Goal: Task Accomplishment & Management: Complete application form

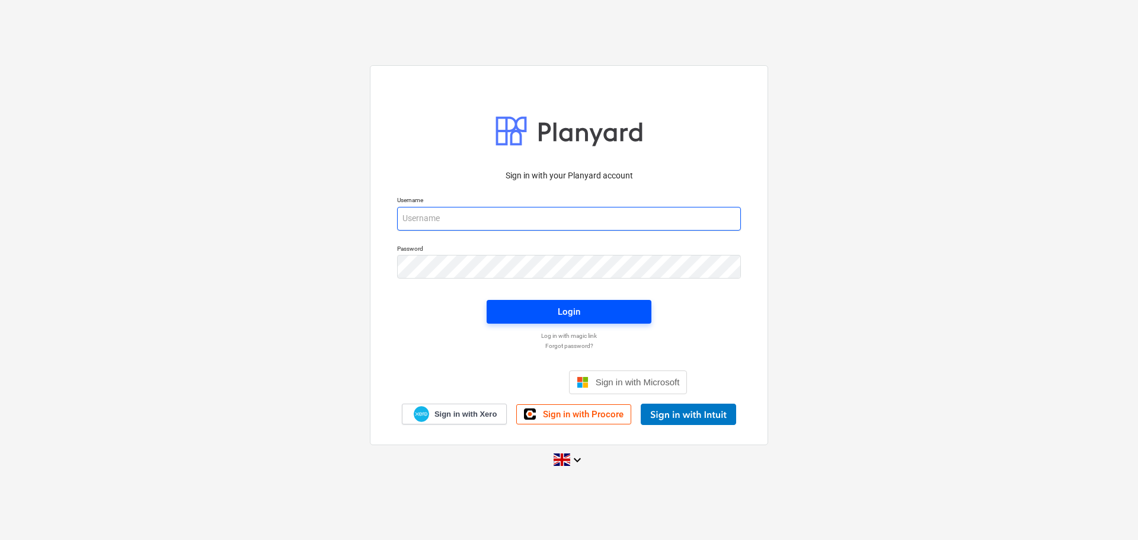
type input "[EMAIL_ADDRESS][DOMAIN_NAME]"
click at [512, 316] on span "Login" at bounding box center [569, 311] width 136 height 15
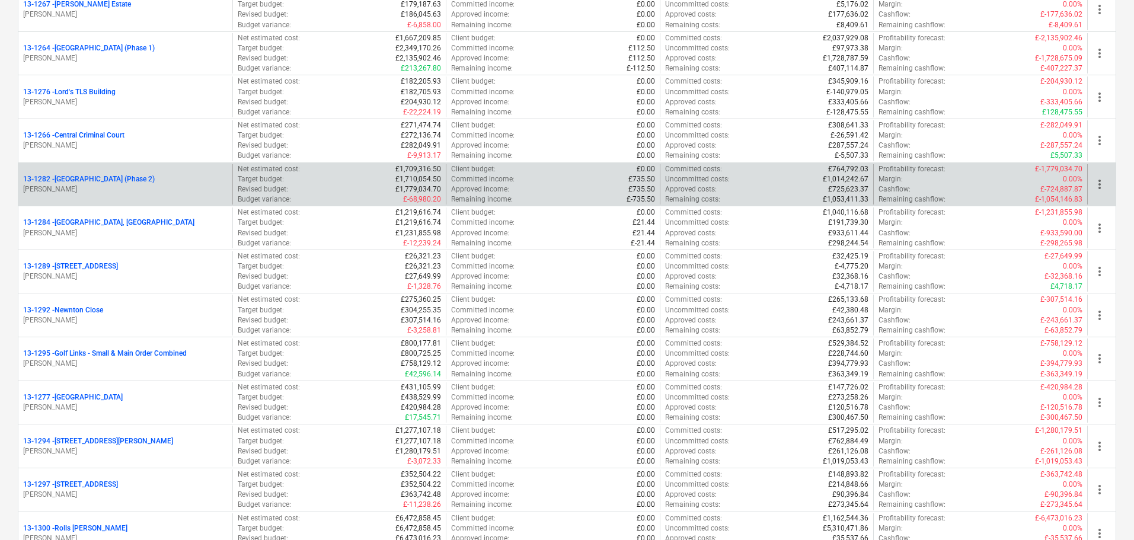
scroll to position [1244, 0]
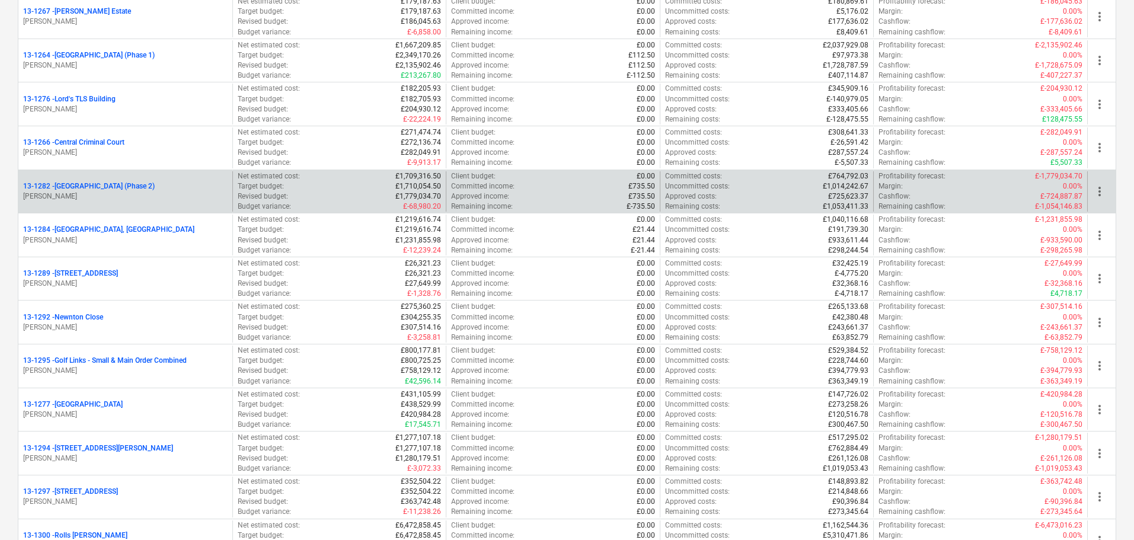
click at [155, 187] on p "13-1282 - [GEOGRAPHIC_DATA] (Phase 2)" at bounding box center [89, 186] width 132 height 10
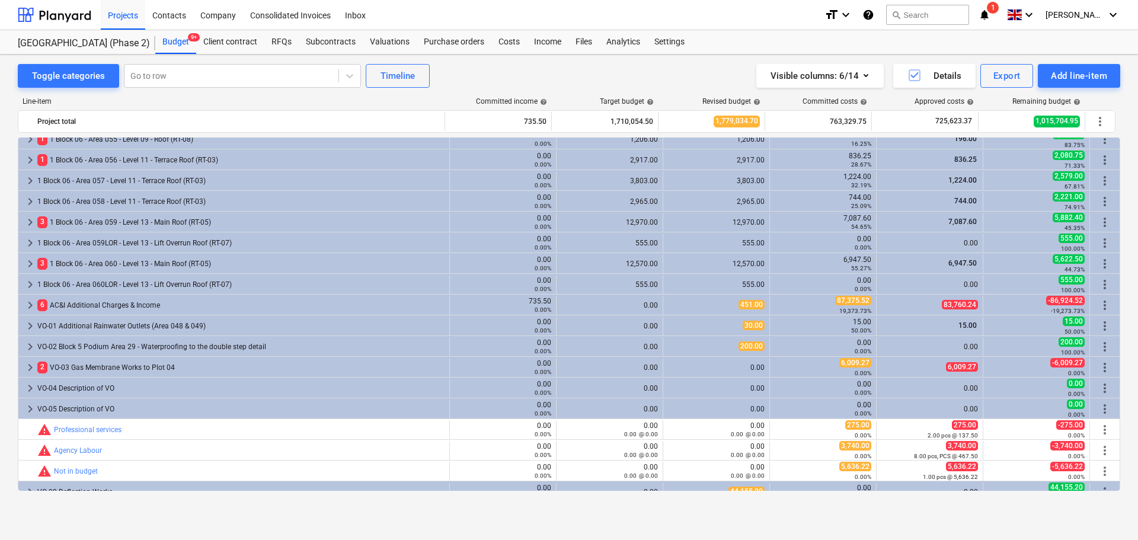
scroll to position [2779, 0]
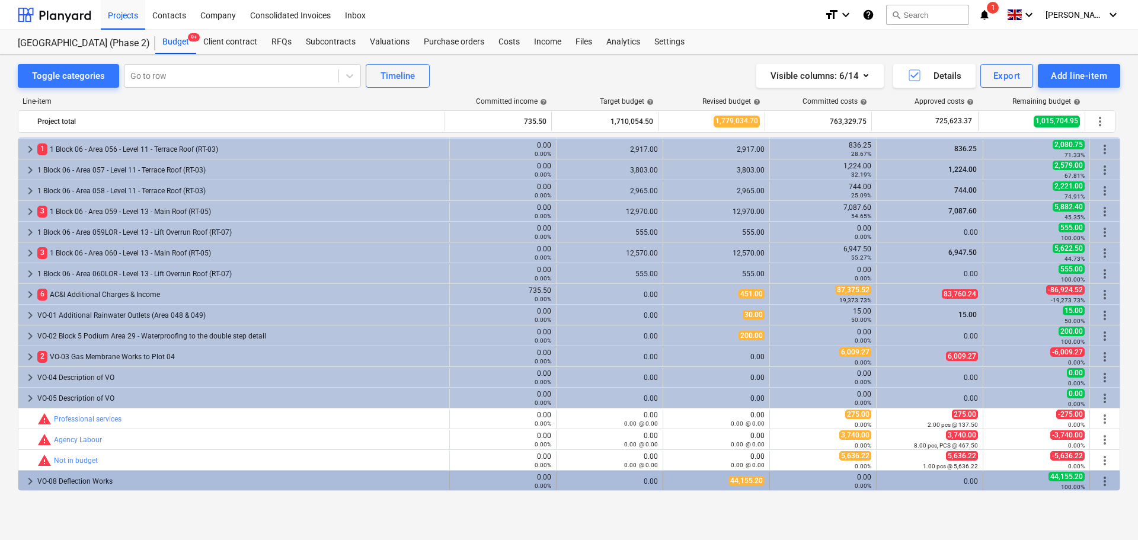
click at [227, 483] on div "VO-08 Deflection Works" at bounding box center [240, 481] width 407 height 19
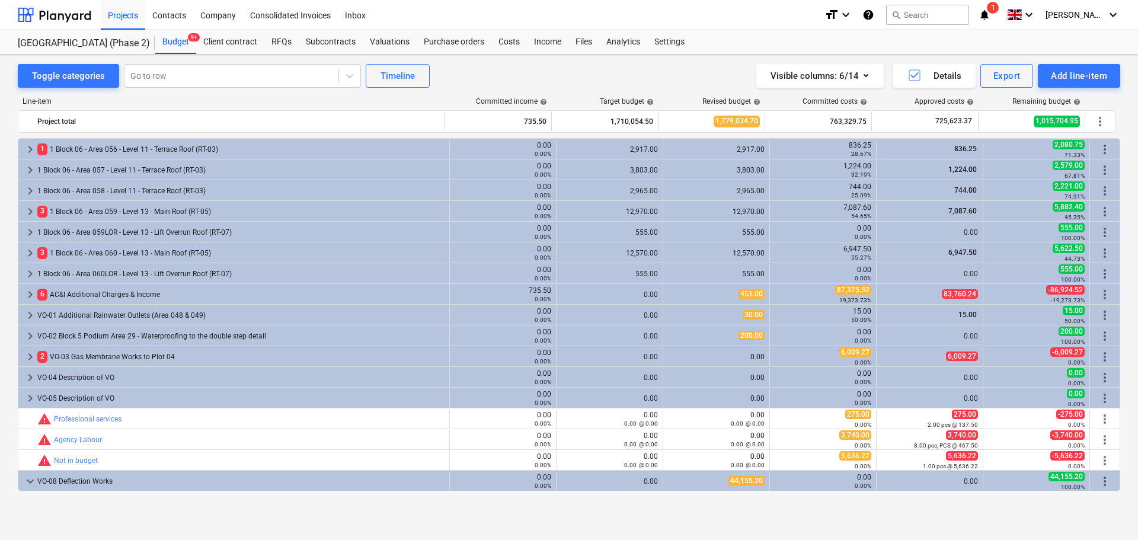
scroll to position [2882, 0]
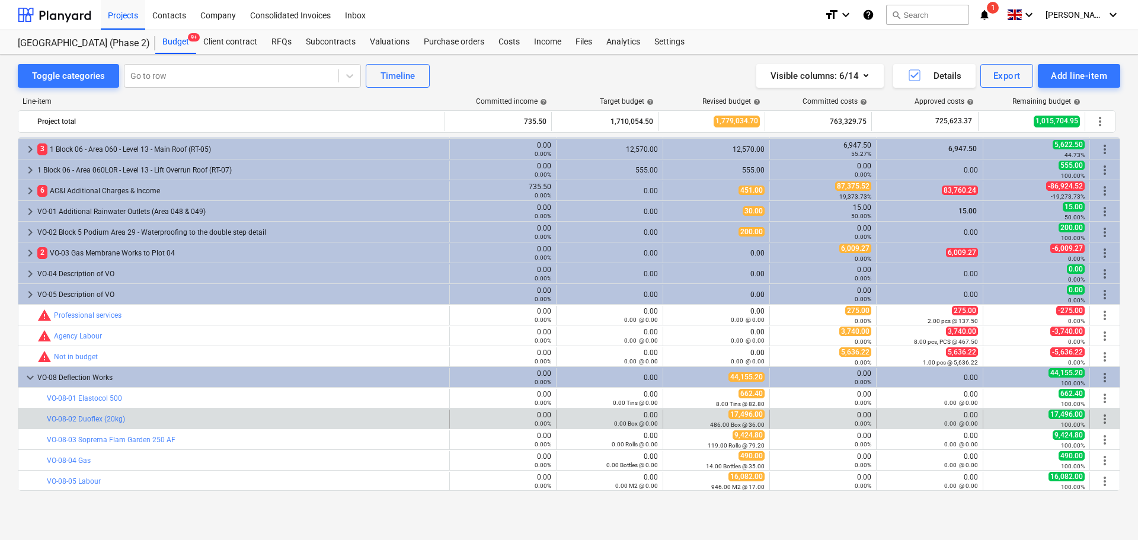
click at [278, 408] on div "bar_chart VO-08-02 Duoflex (20kg) 0.00 0.00% edit 0.00 0.00 Box @ 0.00 edit 17,…" at bounding box center [568, 418] width 1101 height 20
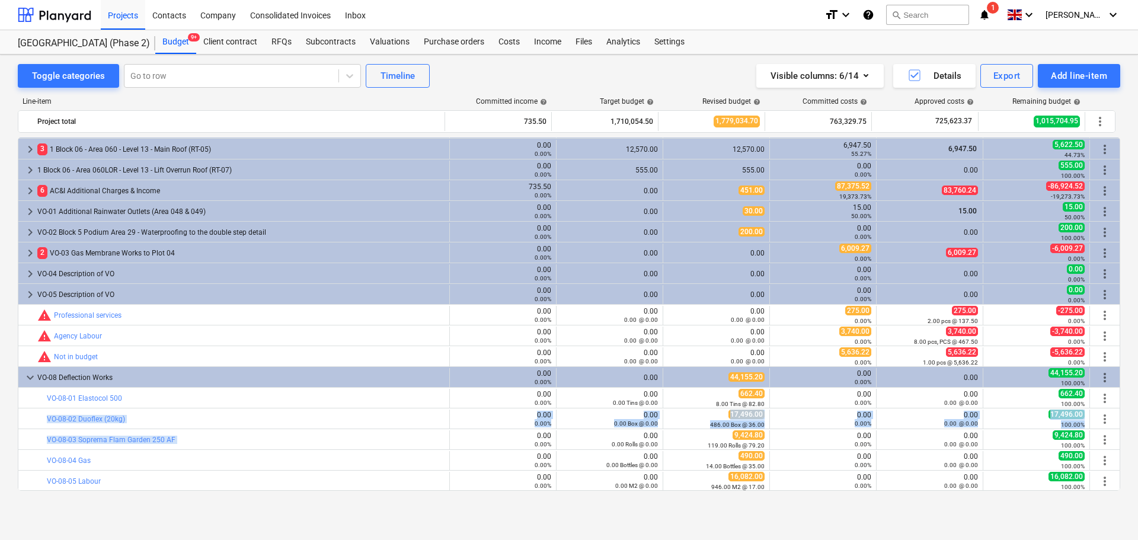
drag, startPoint x: 278, startPoint y: 408, endPoint x: 282, endPoint y: 428, distance: 20.6
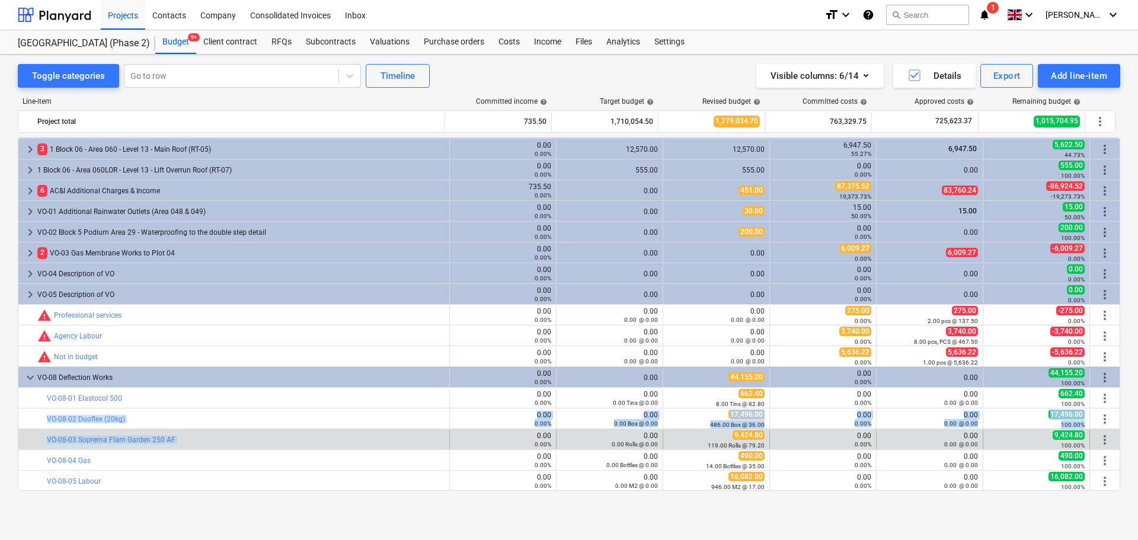
click at [281, 431] on div "bar_chart VO-08-03 Soprema Flam Garden 250 AF" at bounding box center [246, 439] width 398 height 19
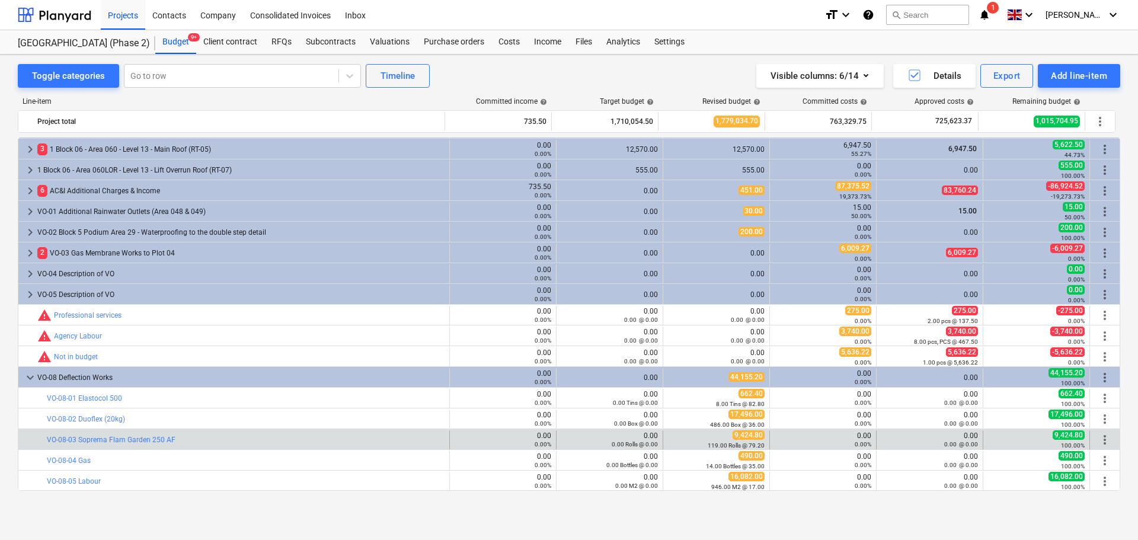
click at [281, 431] on div "bar_chart VO-08-03 Soprema Flam Garden 250 AF" at bounding box center [246, 439] width 398 height 19
click at [708, 444] on small "119.00 Rolls @ 79.20" at bounding box center [736, 445] width 57 height 7
click at [670, 438] on span "edit" at bounding box center [674, 439] width 9 height 9
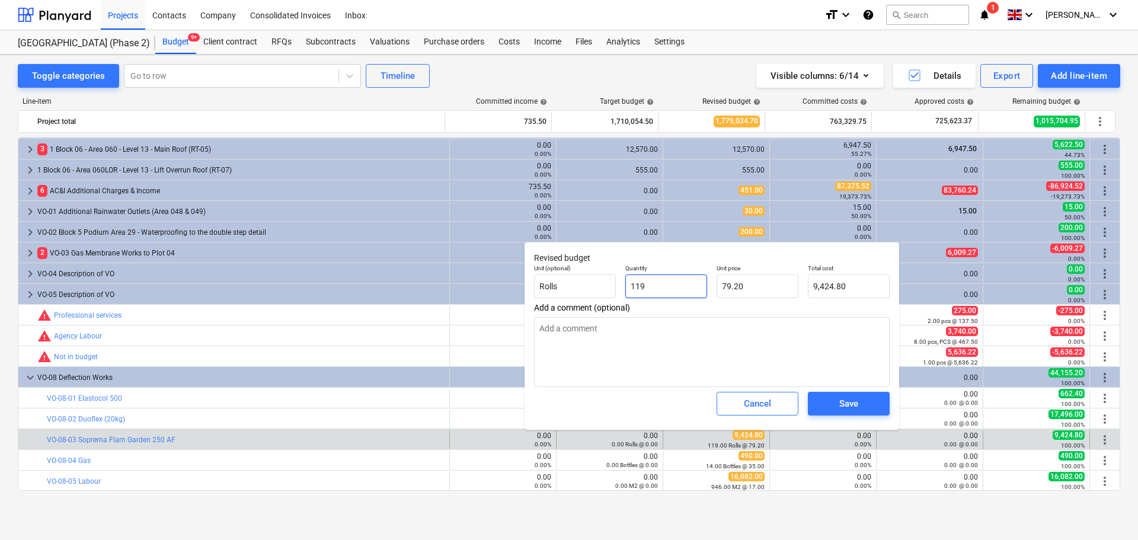
click at [654, 283] on input "119" at bounding box center [666, 286] width 82 height 24
type input "1"
type textarea "x"
type input "79.20"
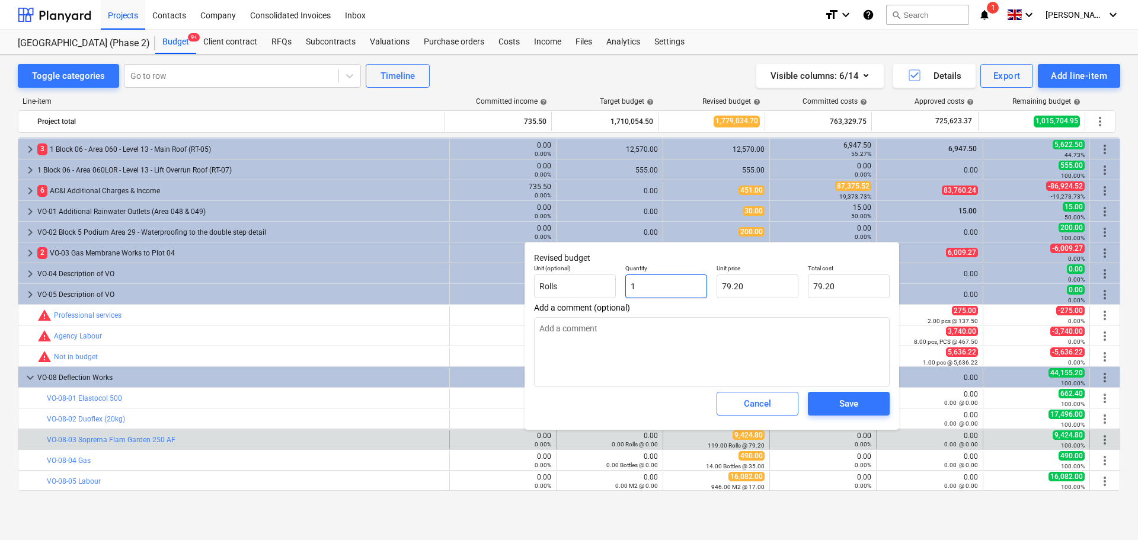
type input "13"
type textarea "x"
type input "1,029.60"
type input "131"
type textarea "x"
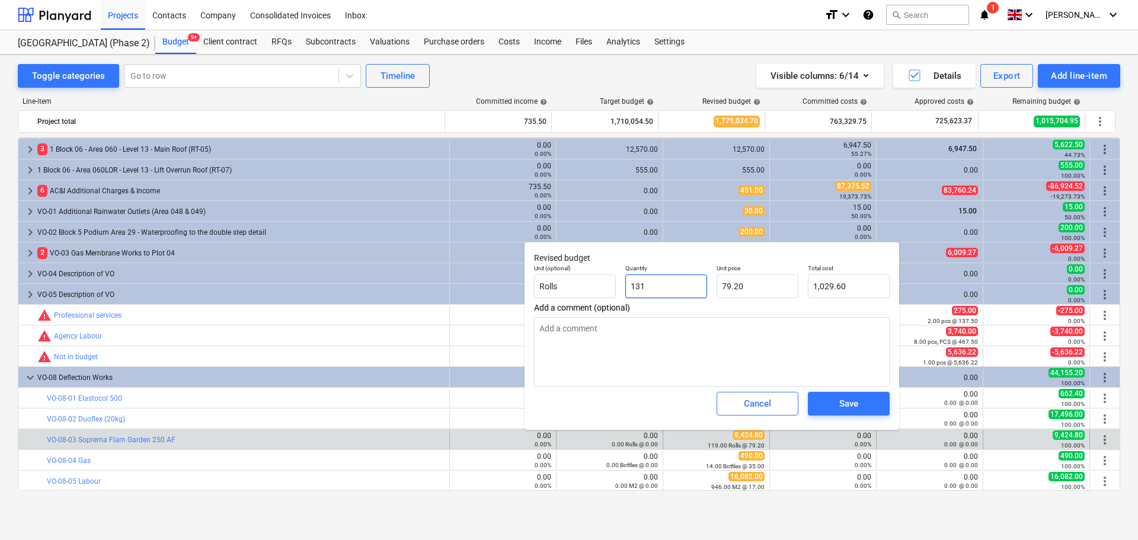
type input "10,375.20"
type input "131.00"
click at [843, 409] on div "Save" at bounding box center [848, 403] width 19 height 15
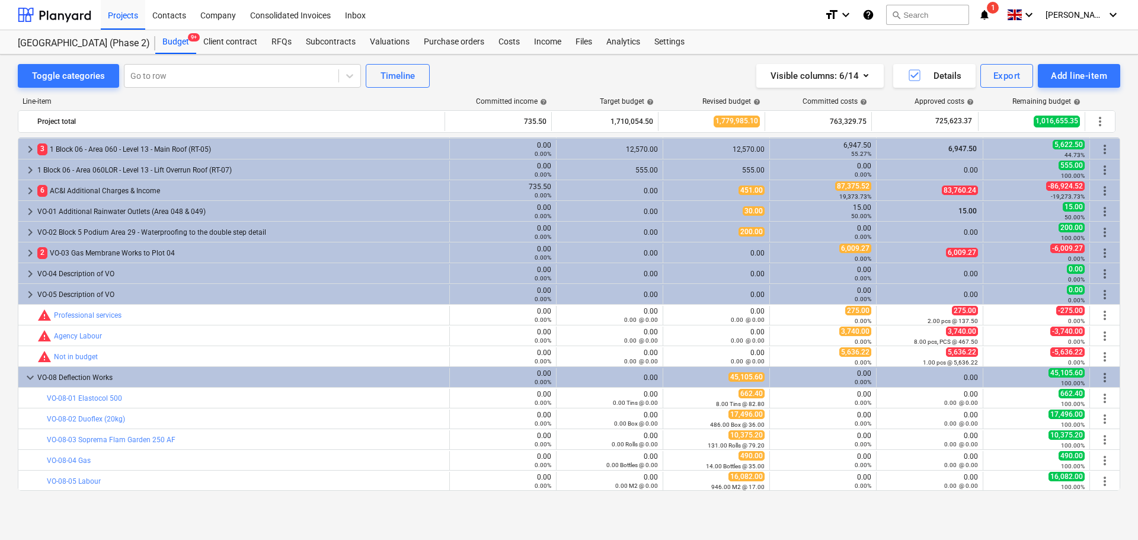
type textarea "x"
type input "131.00"
type input "79.20"
type input "10,375.20"
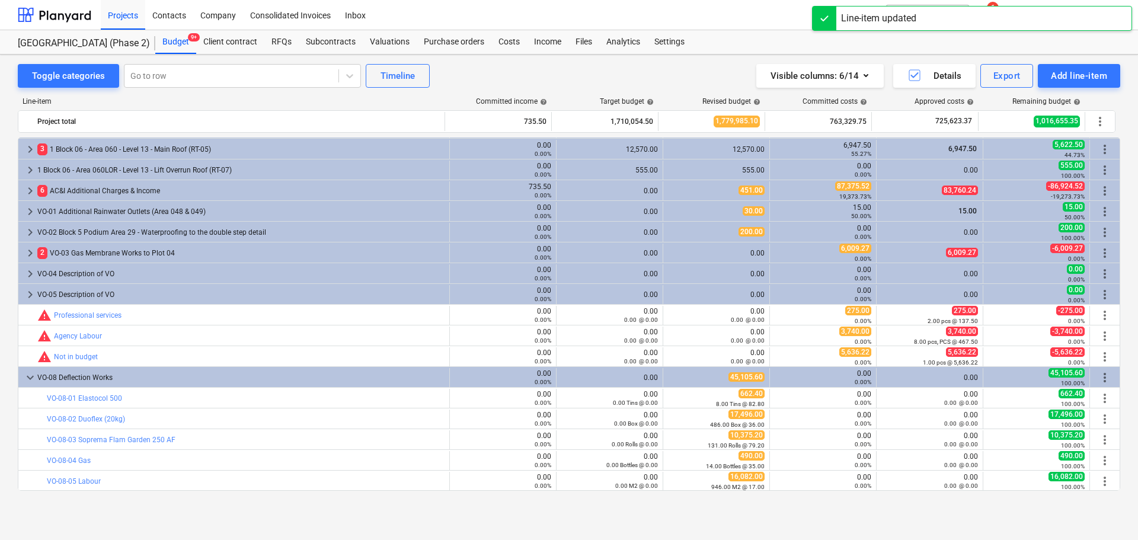
drag, startPoint x: 581, startPoint y: 44, endPoint x: 578, endPoint y: 15, distance: 29.3
click at [581, 44] on div "Files" at bounding box center [583, 42] width 31 height 24
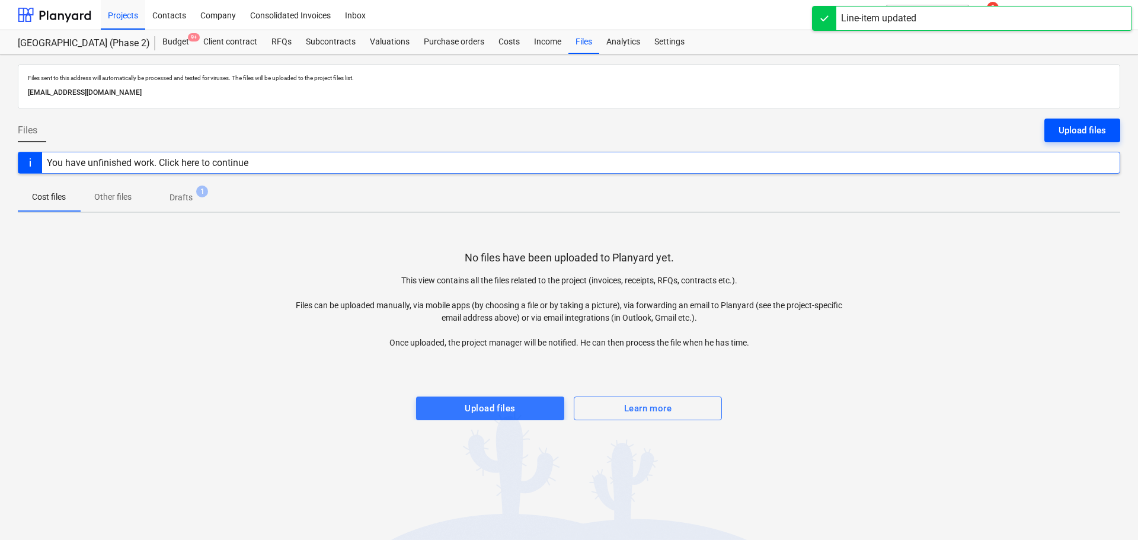
click at [1072, 125] on div "Upload files" at bounding box center [1081, 130] width 47 height 15
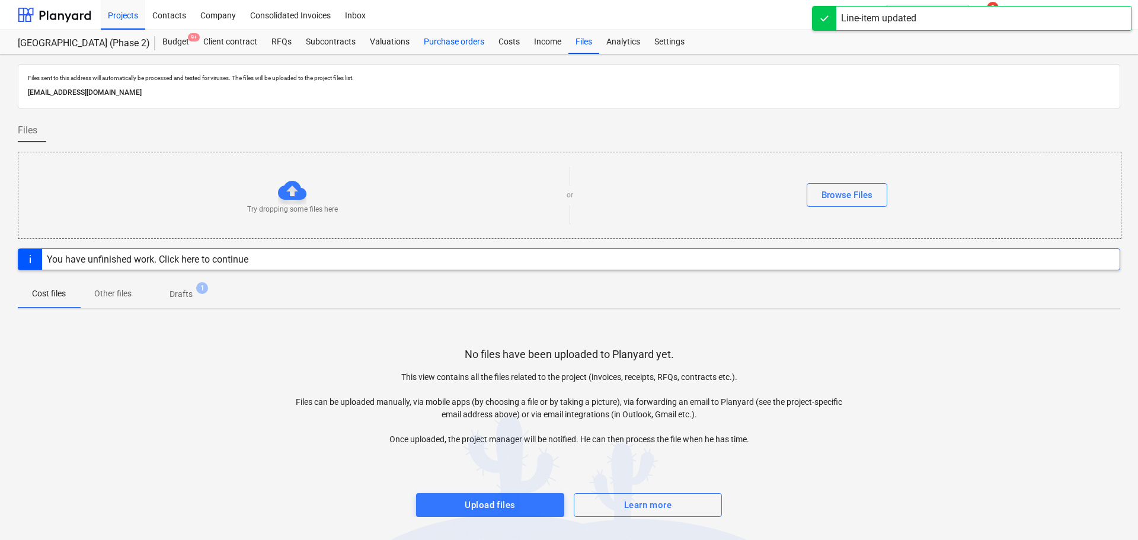
click at [448, 48] on div "Purchase orders" at bounding box center [454, 42] width 75 height 24
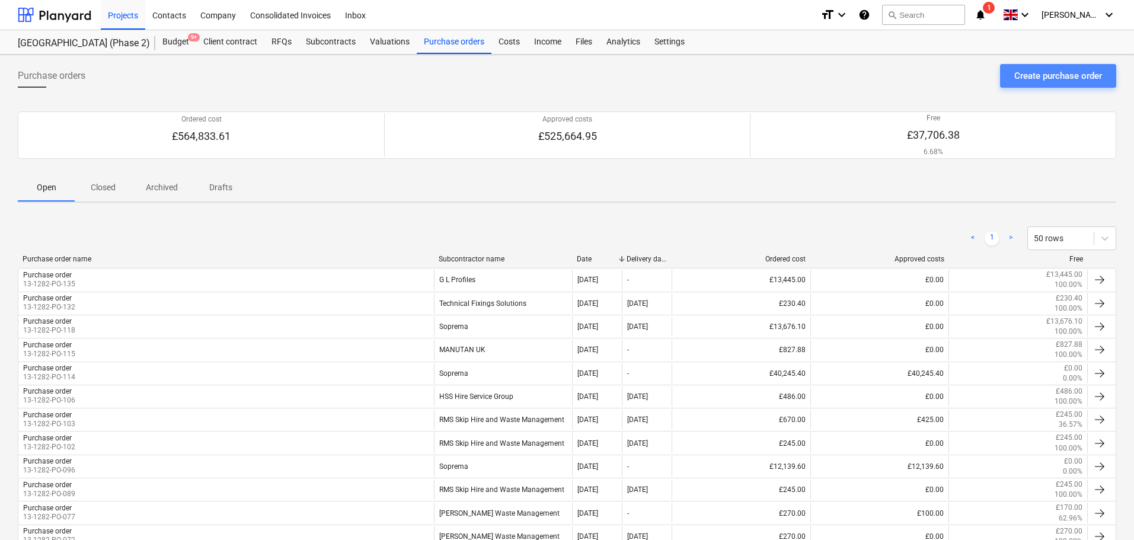
click at [1033, 73] on div "Create purchase order" at bounding box center [1058, 75] width 88 height 15
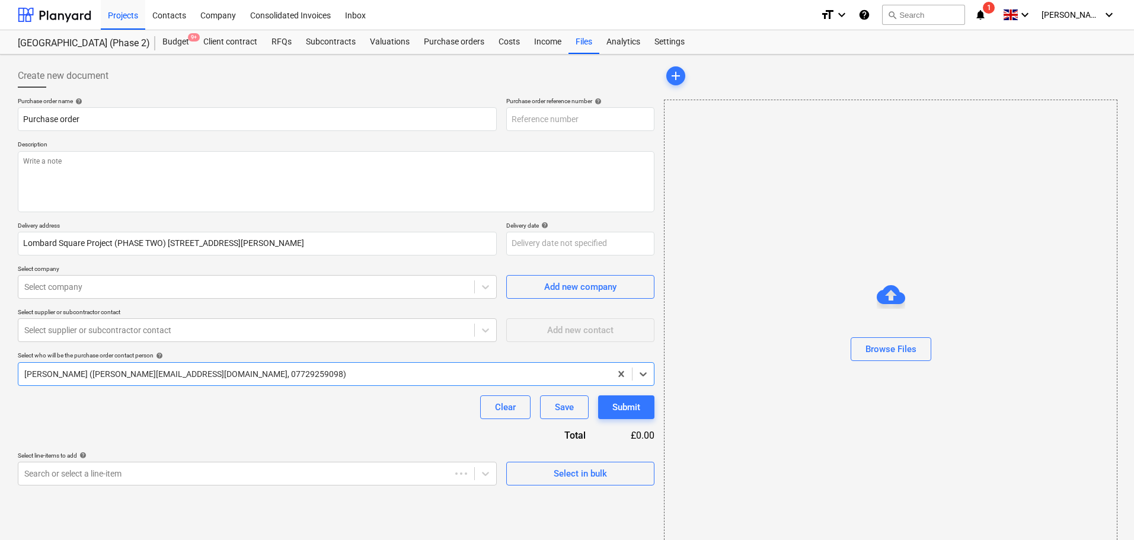
type textarea "x"
type input "13-1282-PO-136"
click at [133, 161] on textarea at bounding box center [336, 181] width 636 height 61
paste textarea "Site contact [PERSON_NAME] [PHONE_NUMBER] or Skyler Office 01634791810.Driver t…"
type textarea "x"
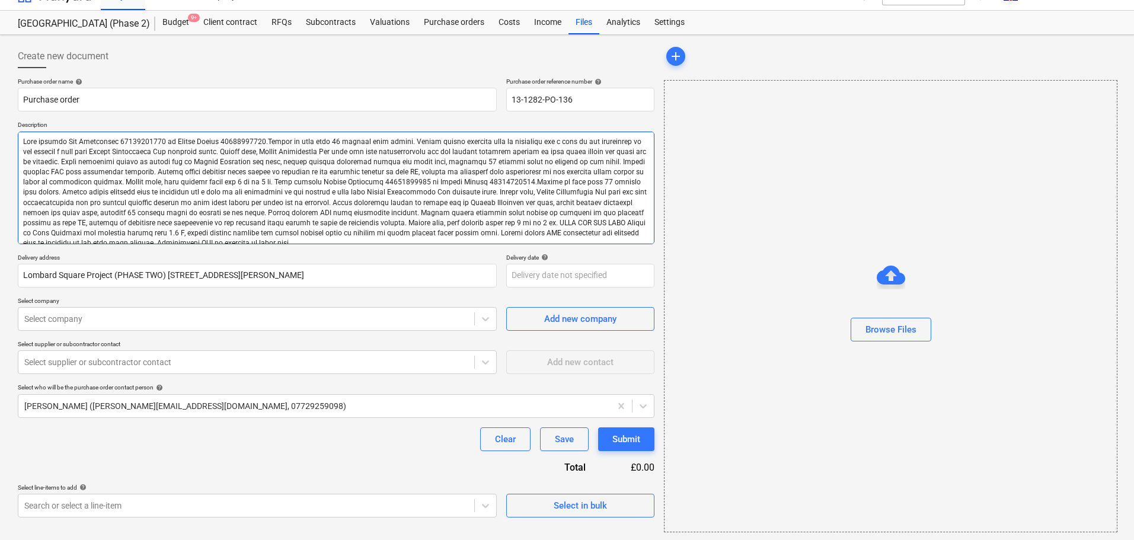
scroll to position [21, 0]
type textarea "Site contact [PERSON_NAME] [PHONE_NUMBER] or Skyler Office 01634791810.Driver t…"
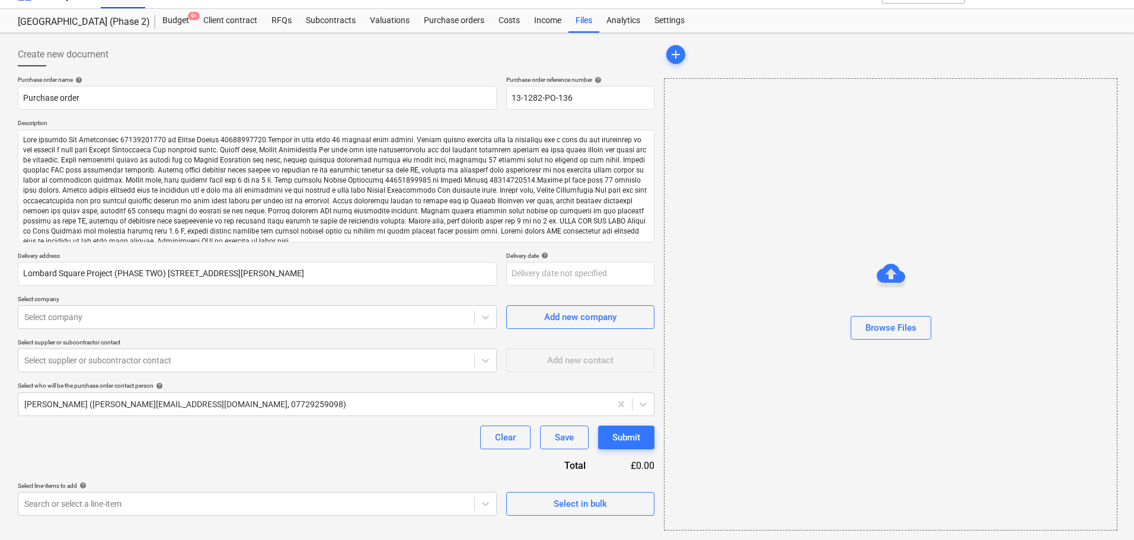
click at [371, 44] on div "Create new document" at bounding box center [336, 55] width 636 height 24
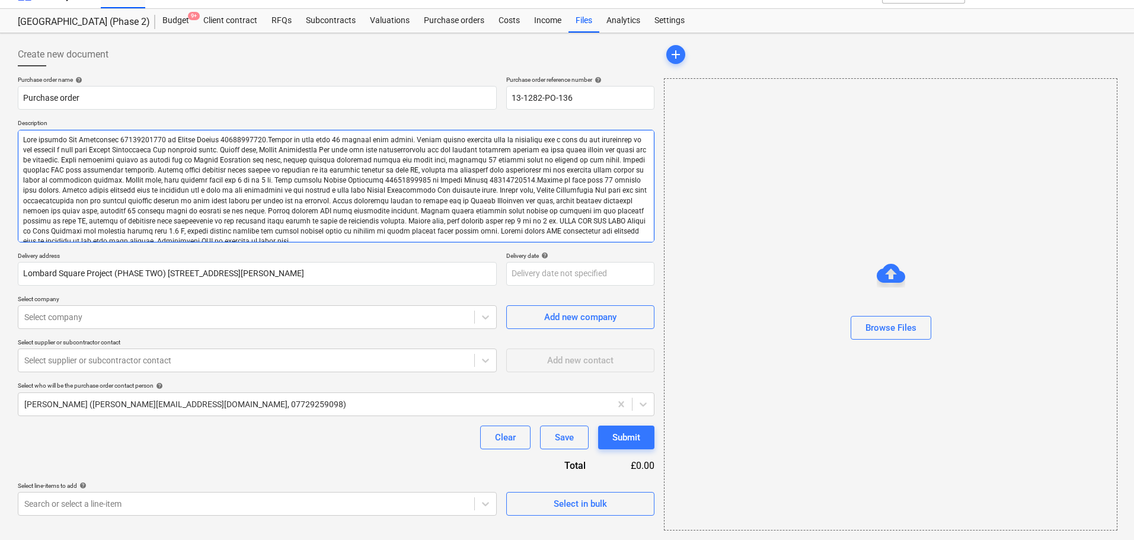
click at [225, 159] on textarea at bounding box center [336, 186] width 636 height 113
click at [178, 164] on textarea at bounding box center [336, 186] width 636 height 113
click at [301, 221] on textarea at bounding box center [336, 186] width 636 height 113
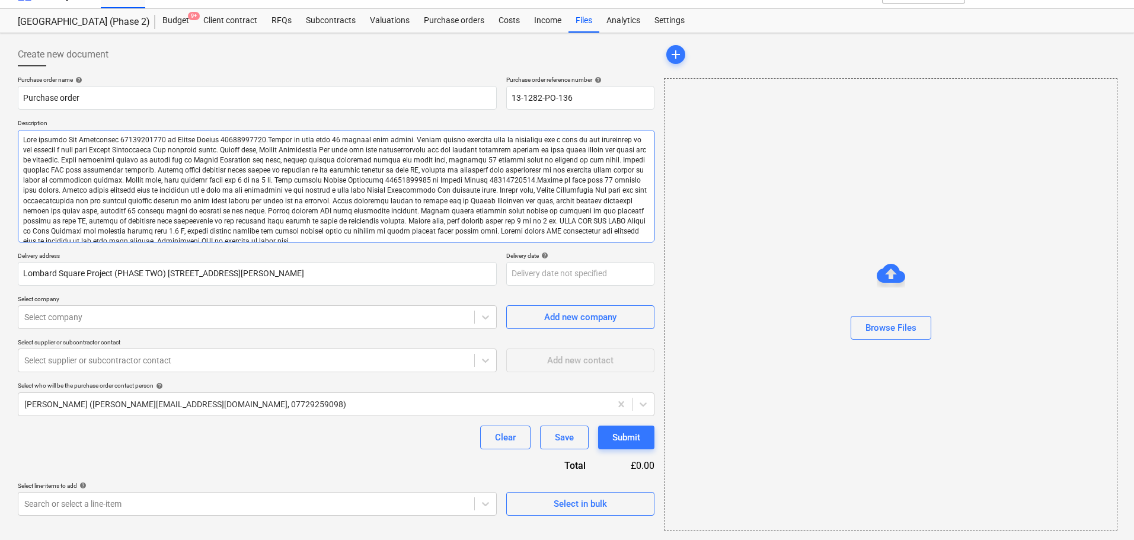
type textarea "x"
type textarea "Site contact [PERSON_NAME] [PHONE_NUMBER] or Skyler Office 01634791810.Driver t…"
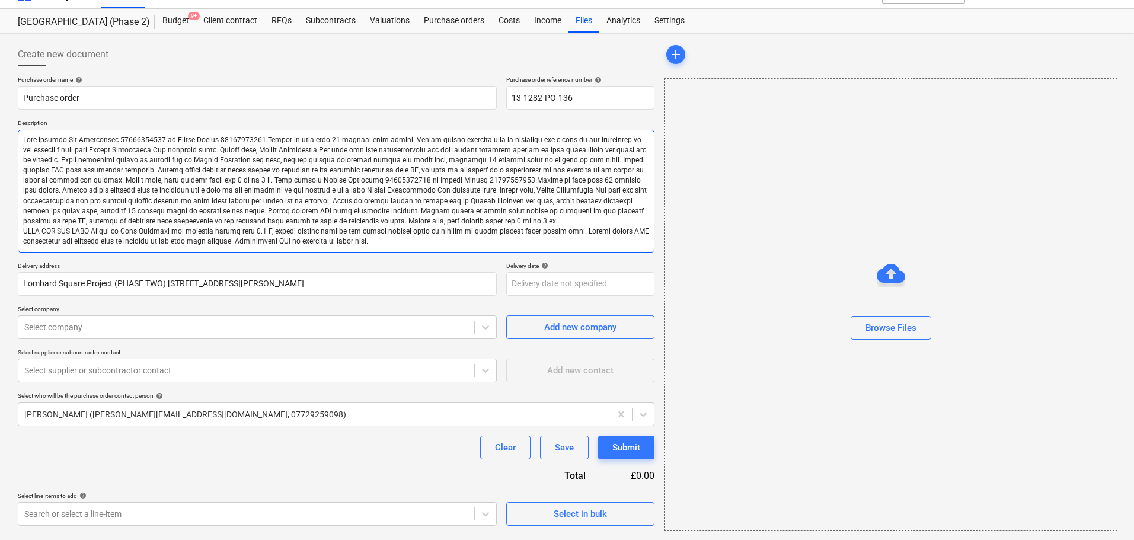
type textarea "x"
type textarea "Site contact [PERSON_NAME] [PHONE_NUMBER] or Skyler Office 01634791810.Driver t…"
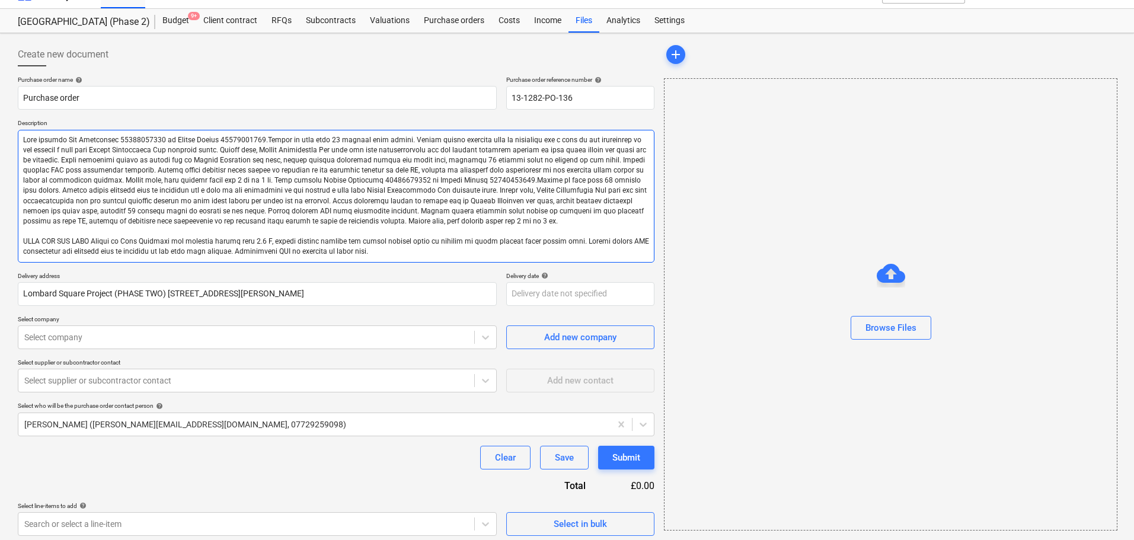
click at [158, 181] on textarea at bounding box center [336, 196] width 636 height 133
type textarea "x"
type textarea "Site contact [PERSON_NAME] [PHONE_NUMBER] or Skyler Office 01634791810.Driver t…"
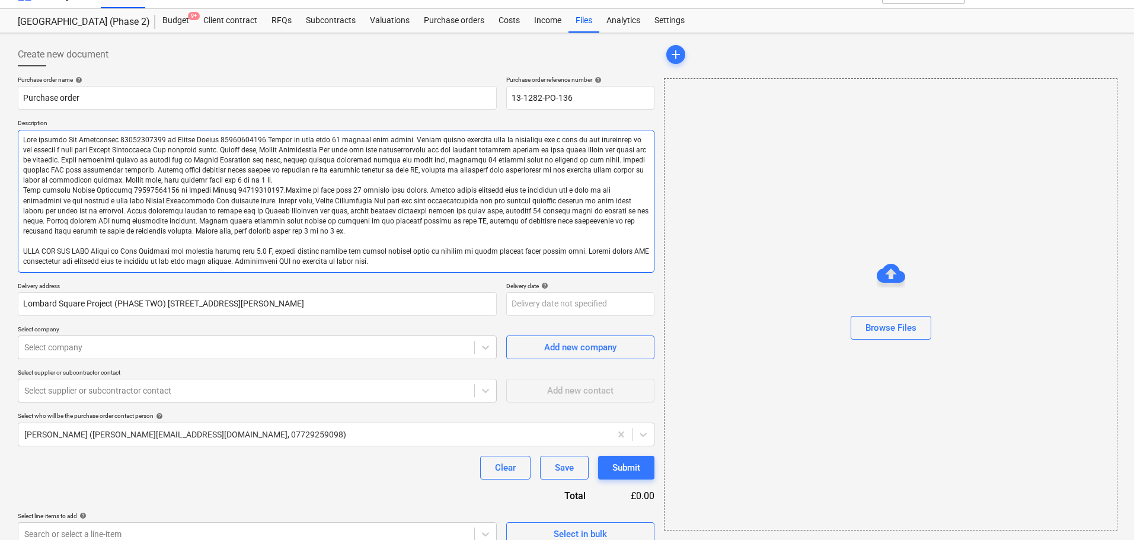
type textarea "x"
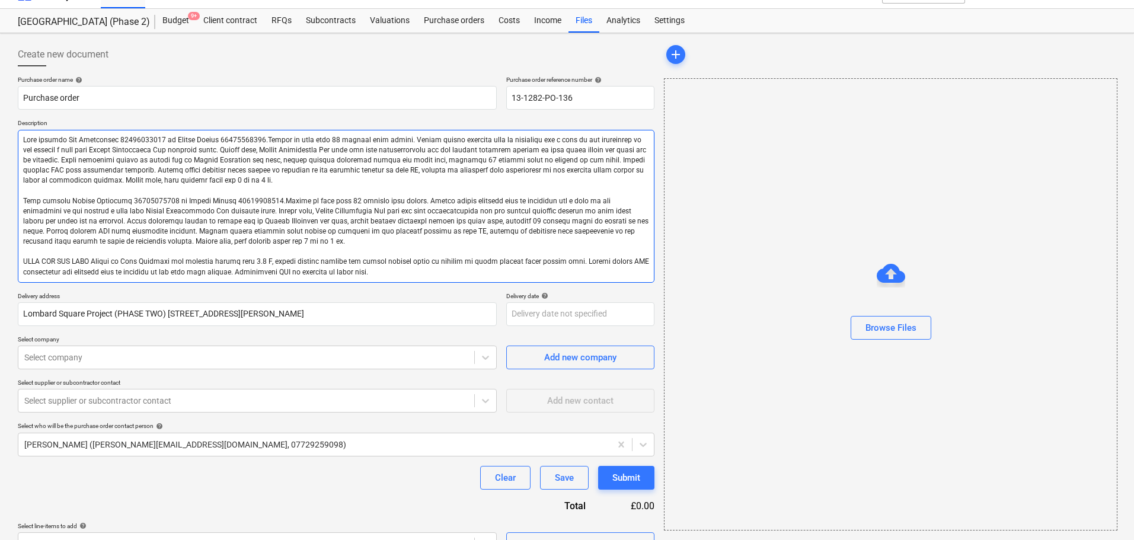
drag, startPoint x: 332, startPoint y: 274, endPoint x: 165, endPoint y: 159, distance: 203.3
click at [40, 124] on div "Description" at bounding box center [336, 200] width 636 height 163
click at [338, 217] on textarea at bounding box center [336, 206] width 636 height 153
drag, startPoint x: 399, startPoint y: 273, endPoint x: 100, endPoint y: 127, distance: 332.9
click at [82, 119] on div "Purchase order name help Purchase order Purchase order reference number help 13…" at bounding box center [336, 316] width 636 height 480
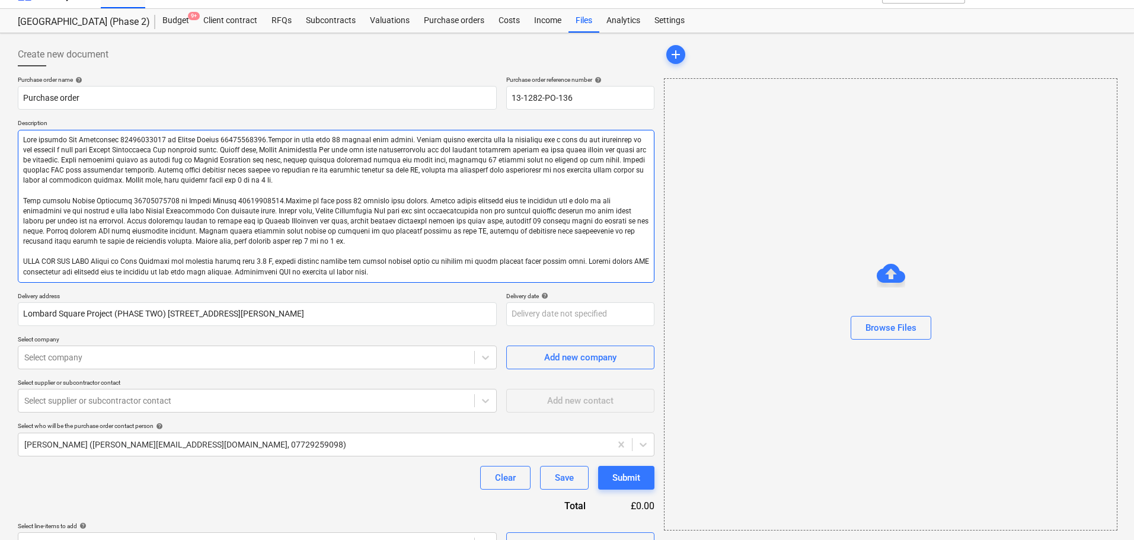
click at [316, 221] on textarea at bounding box center [336, 206] width 636 height 153
click at [381, 156] on textarea at bounding box center [336, 206] width 636 height 153
drag, startPoint x: 381, startPoint y: 156, endPoint x: 364, endPoint y: 277, distance: 121.5
click at [364, 277] on textarea at bounding box center [336, 206] width 636 height 153
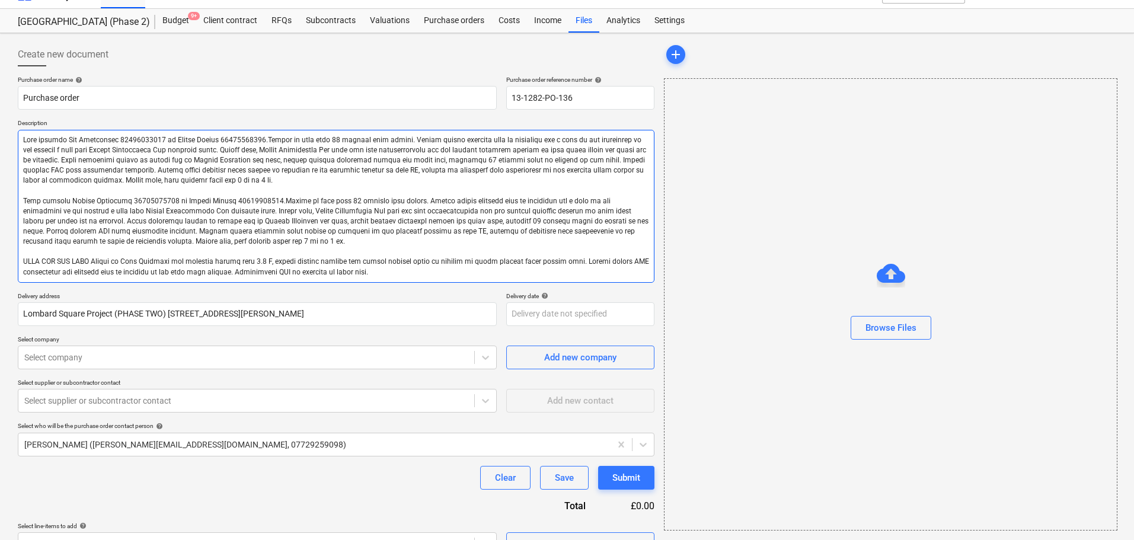
click at [360, 272] on textarea at bounding box center [336, 206] width 636 height 153
drag, startPoint x: 360, startPoint y: 272, endPoint x: 251, endPoint y: 171, distance: 148.8
click at [251, 171] on textarea at bounding box center [336, 206] width 636 height 153
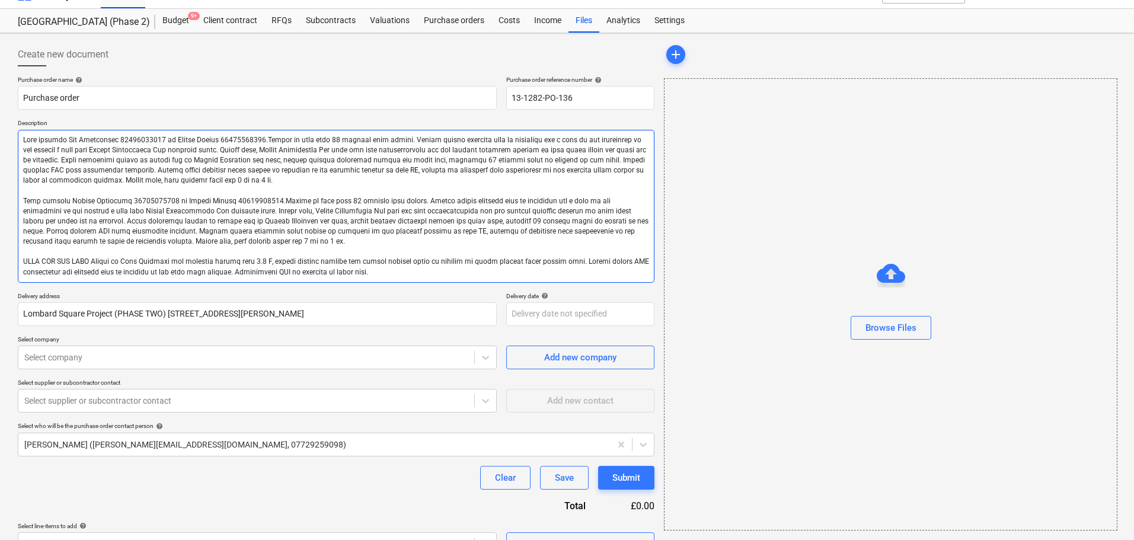
click at [251, 171] on textarea at bounding box center [336, 206] width 636 height 153
drag, startPoint x: 251, startPoint y: 171, endPoint x: 264, endPoint y: 195, distance: 27.6
click at [264, 195] on textarea at bounding box center [336, 206] width 636 height 153
type textarea "Site contact [PERSON_NAME] [PHONE_NUMBER] or Skyler Office 01634791810.Driver t…"
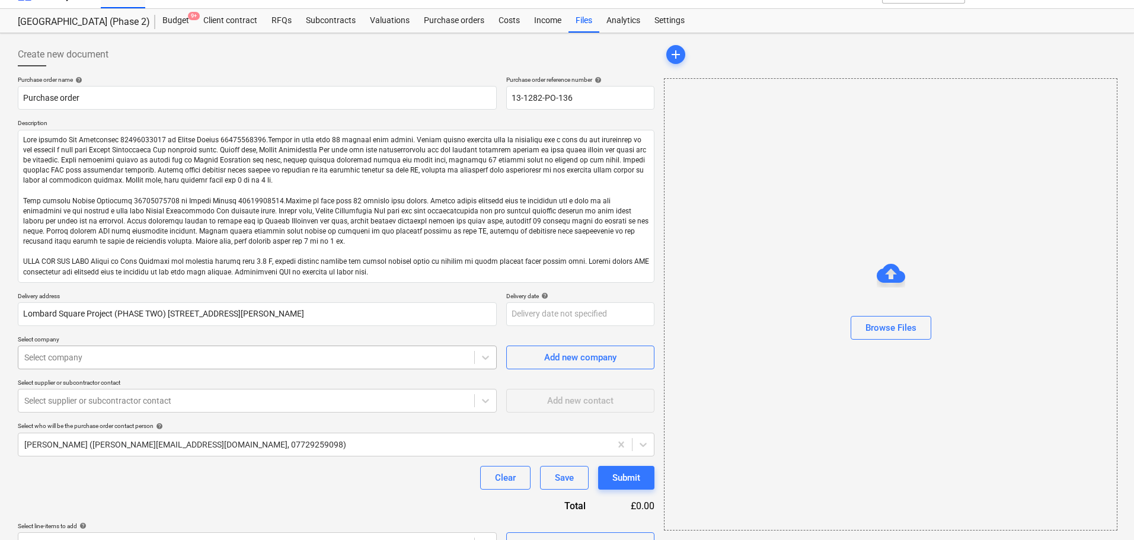
type textarea "x"
click at [133, 358] on div "Purchase order name help Purchase order Purchase order reference number help 13…" at bounding box center [336, 316] width 636 height 480
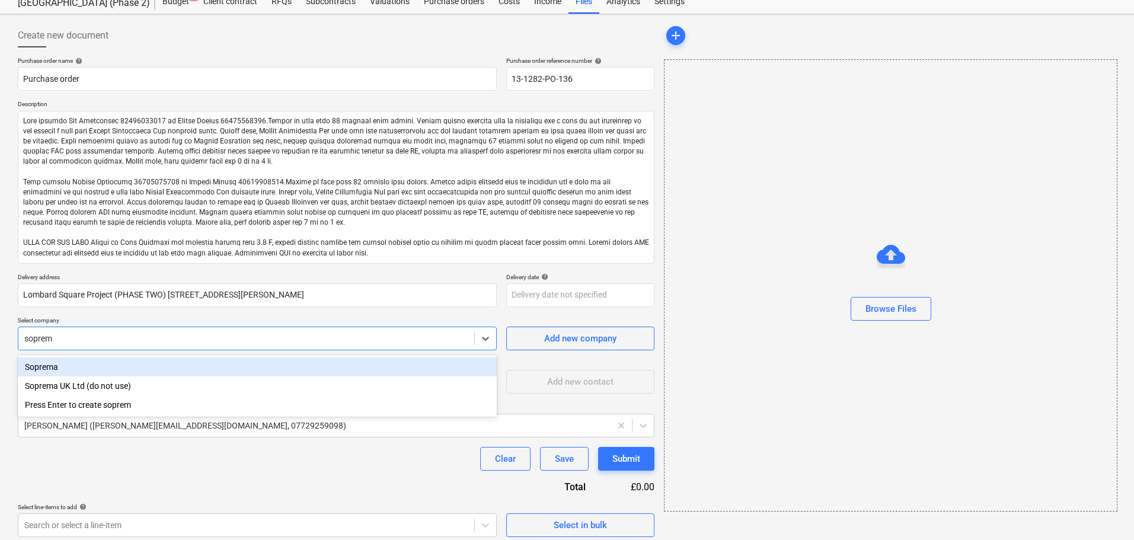
type input "soprema"
type textarea "x"
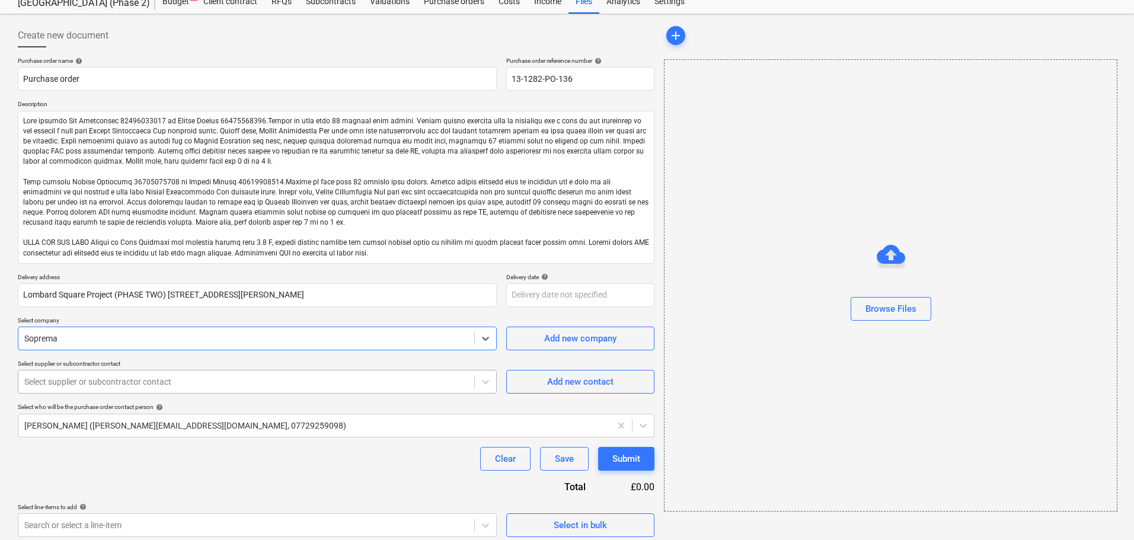
click at [130, 377] on div at bounding box center [246, 382] width 444 height 12
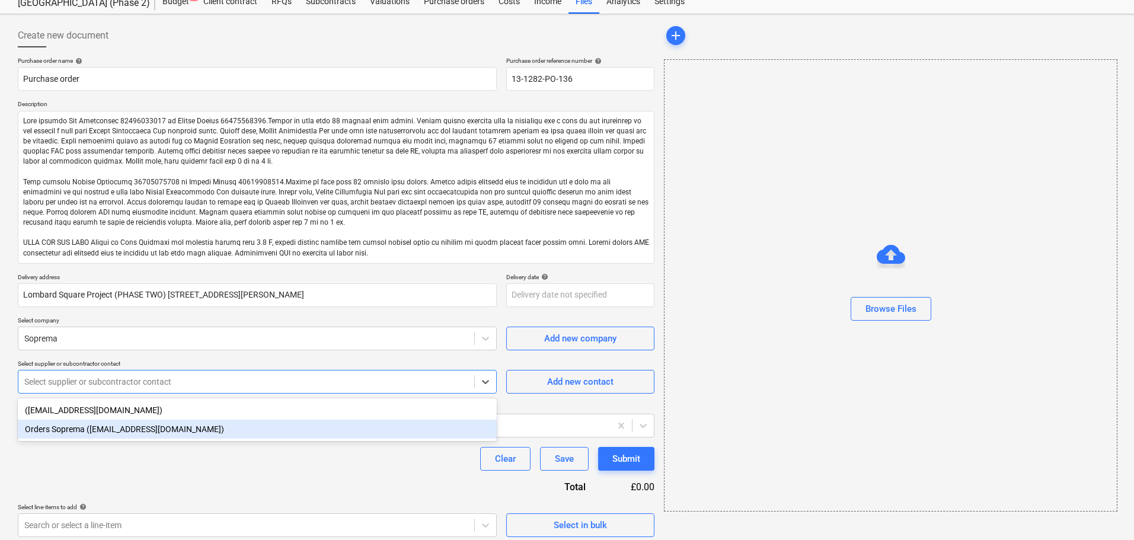
click at [104, 428] on div "Orders Soprema ([EMAIL_ADDRESS][DOMAIN_NAME])" at bounding box center [257, 429] width 479 height 19
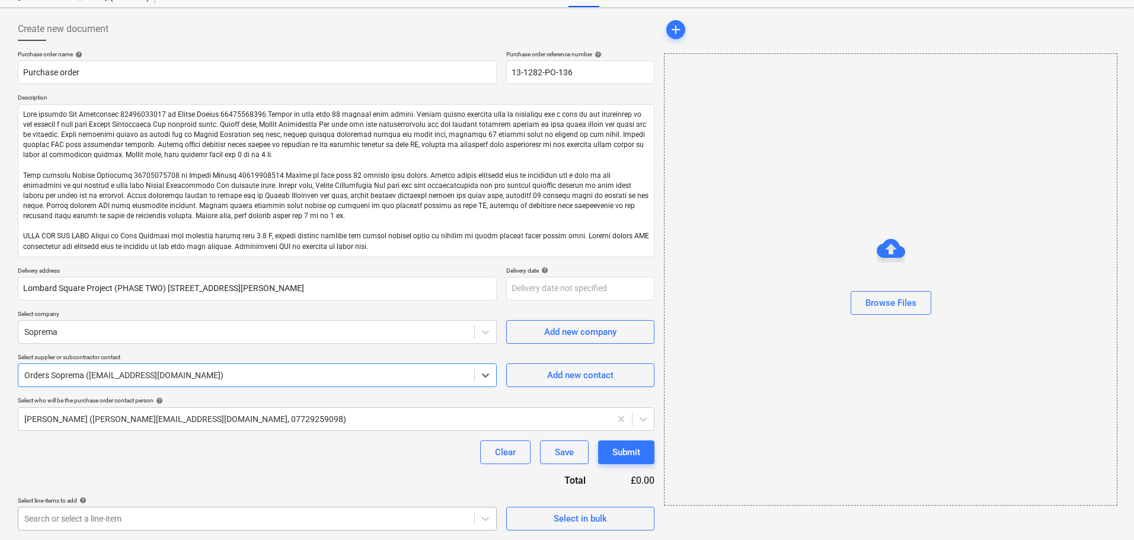
click at [162, 493] on body "Projects Contacts Company Consolidated Invoices Inbox format_size keyboard_arro…" at bounding box center [567, 223] width 1134 height 540
type textarea "x"
click at [258, 431] on div "Purchase order name help Purchase order Purchase order reference number help 13…" at bounding box center [336, 290] width 636 height 480
click at [453, 493] on body "Projects Contacts Company Consolidated Invoices Inbox format_size keyboard_arro…" at bounding box center [567, 223] width 1134 height 540
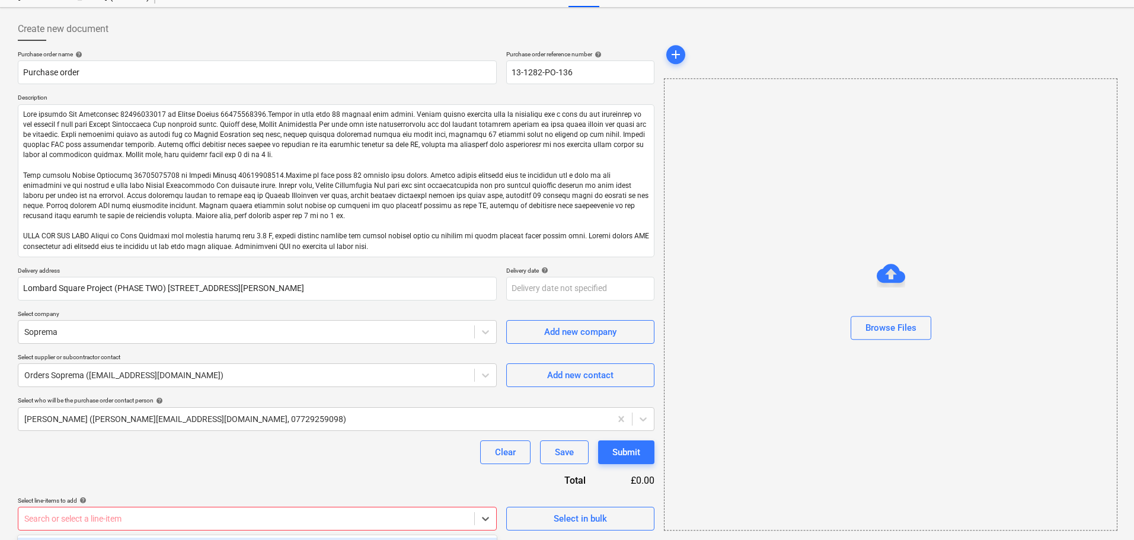
scroll to position [222, 0]
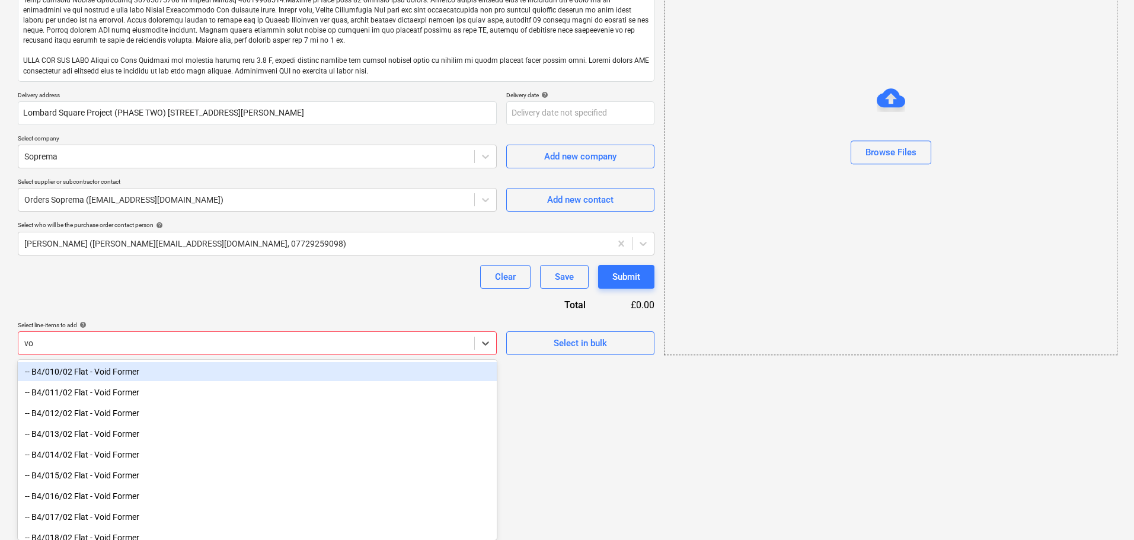
type input "vo-"
type textarea "x"
type input "vo-08"
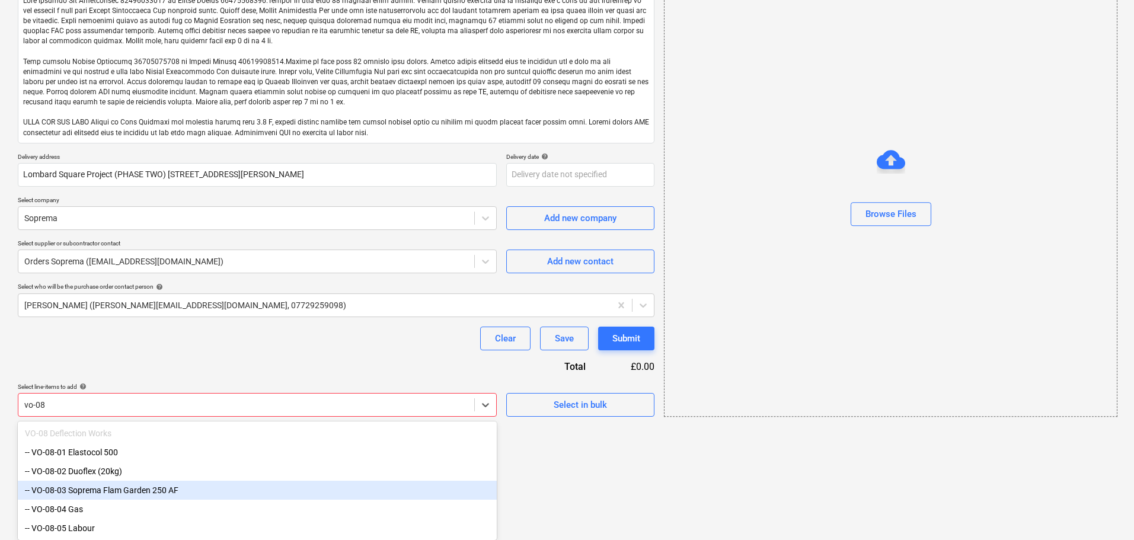
click at [326, 489] on div "-- VO-08-03 Soprema Flam Garden 250 AF" at bounding box center [257, 490] width 479 height 19
type textarea "x"
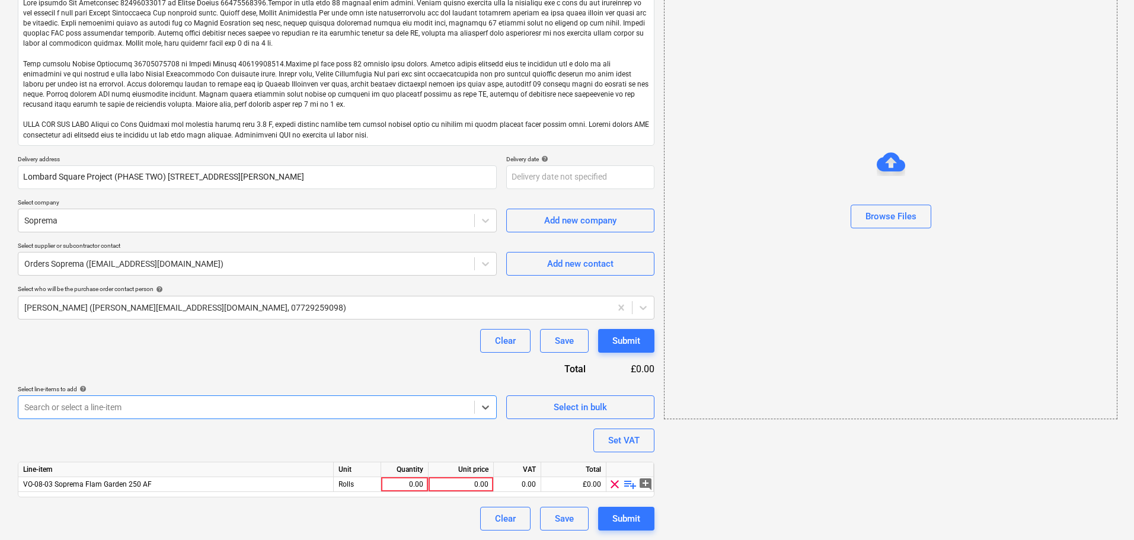
type textarea "x"
click at [367, 382] on div "Purchase order name help Purchase order Purchase order reference number help 13…" at bounding box center [336, 234] width 636 height 591
click at [392, 481] on div "0.00" at bounding box center [404, 484] width 37 height 15
type input "131"
click at [398, 372] on div "Purchase order name help Purchase order Purchase order reference number help 13…" at bounding box center [336, 234] width 636 height 591
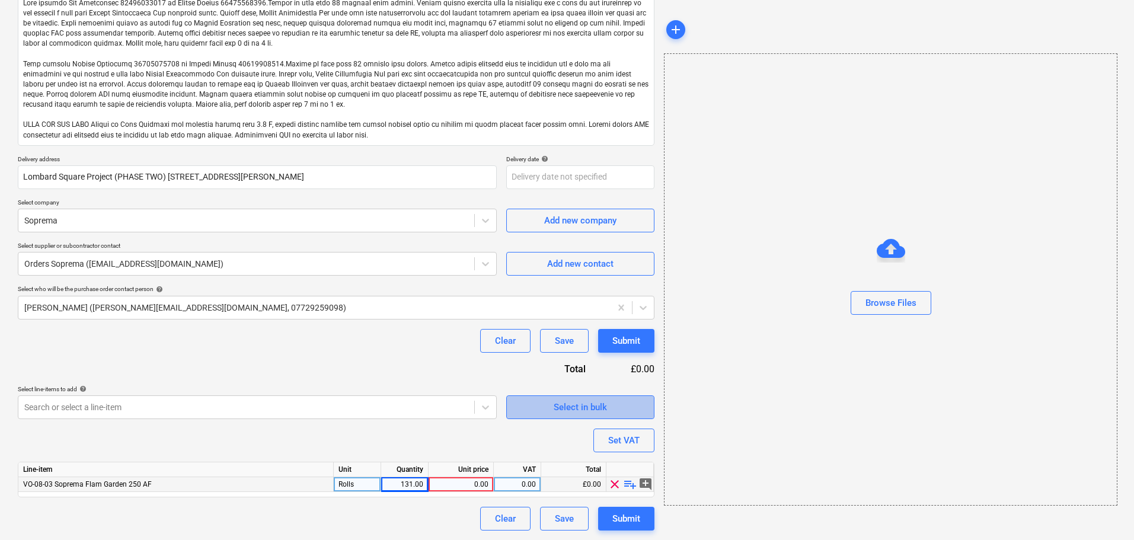
click at [608, 415] on span "Select in bulk" at bounding box center [580, 406] width 119 height 15
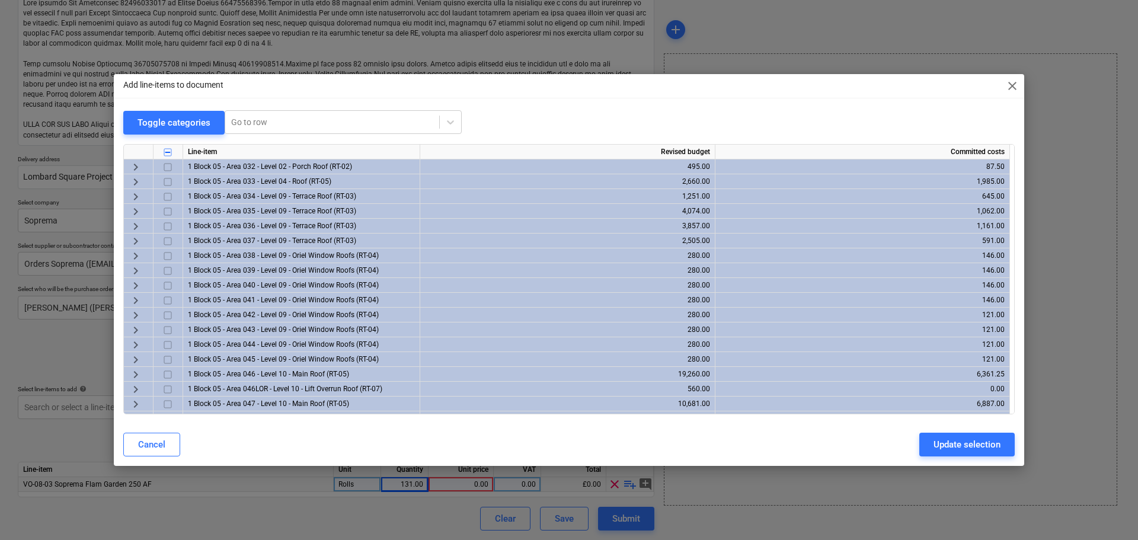
scroll to position [916, 0]
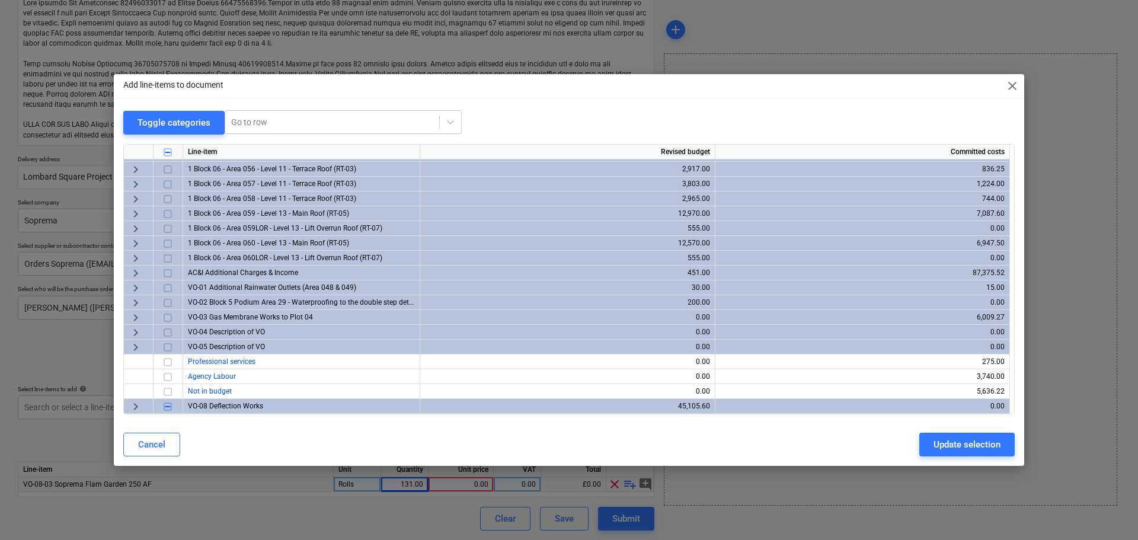
click at [274, 402] on div "VO-08 Deflection Works" at bounding box center [301, 406] width 237 height 15
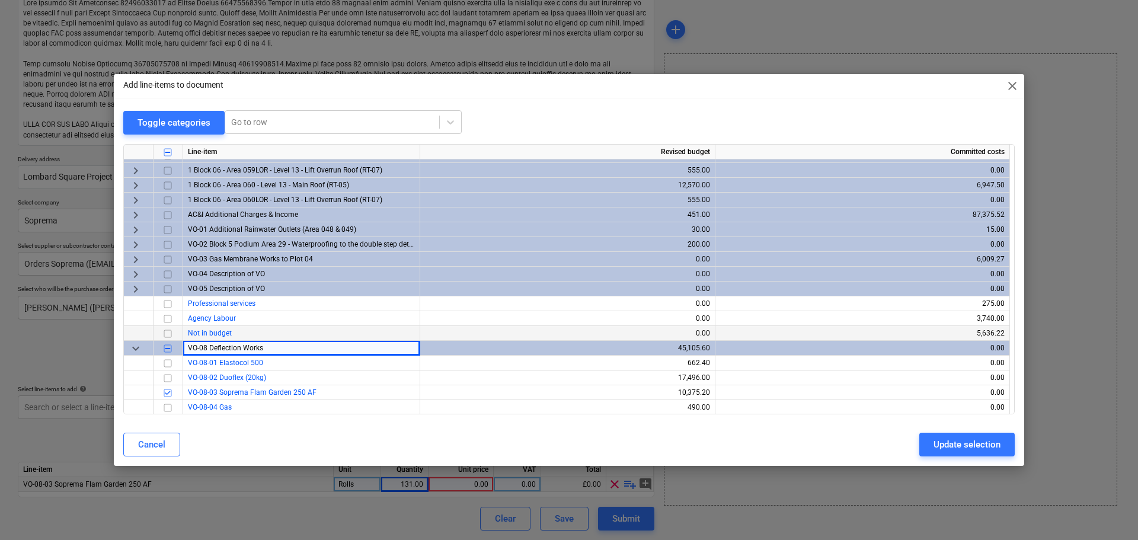
scroll to position [990, 0]
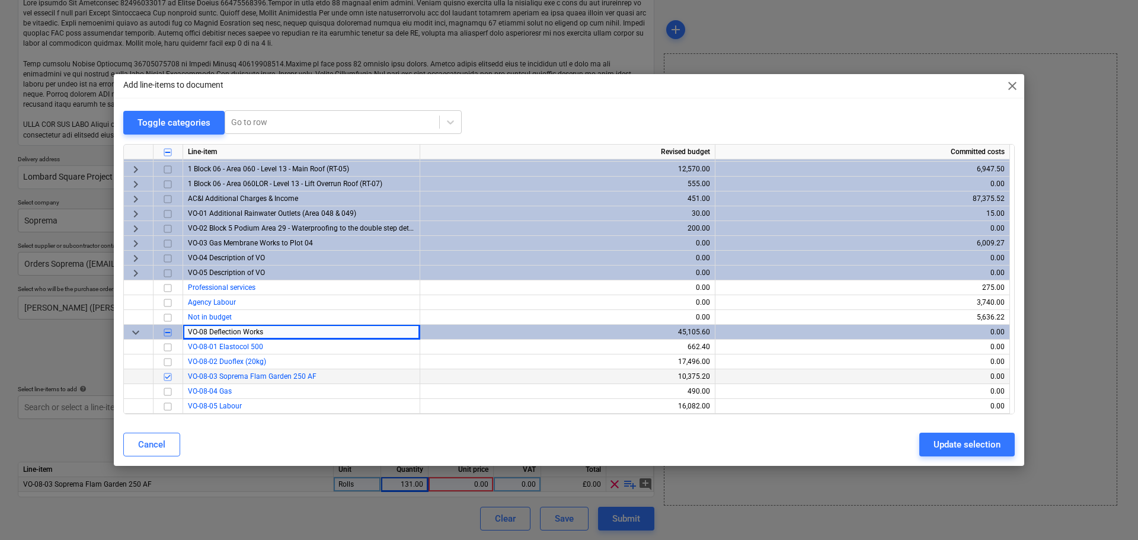
click at [707, 372] on div "10,375.20" at bounding box center [567, 376] width 285 height 15
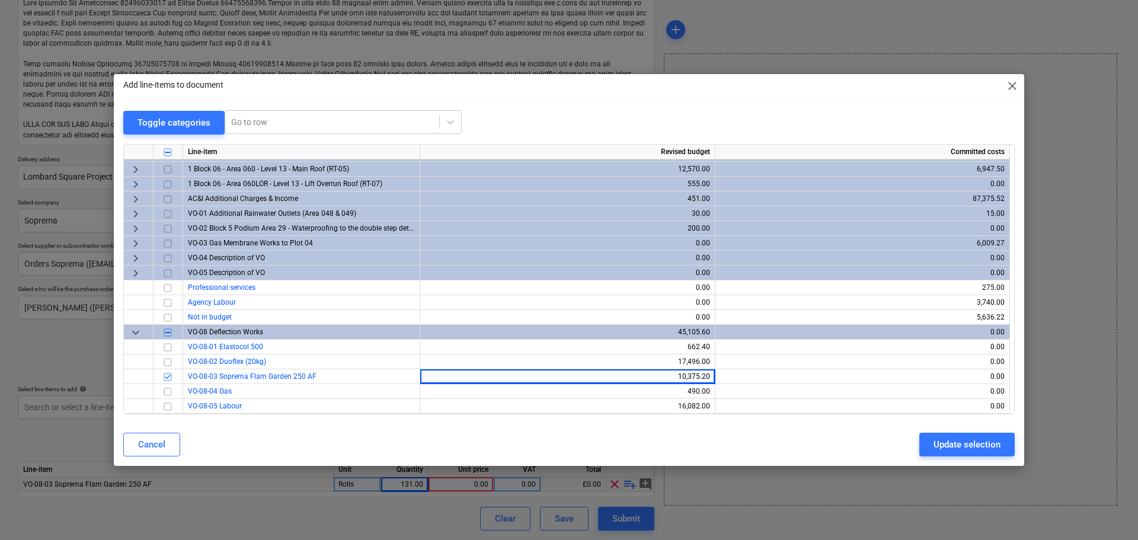
click at [1006, 82] on div "Add line-items to document close" at bounding box center [569, 86] width 910 height 24
click at [1007, 82] on span "close" at bounding box center [1012, 86] width 14 height 14
type textarea "x"
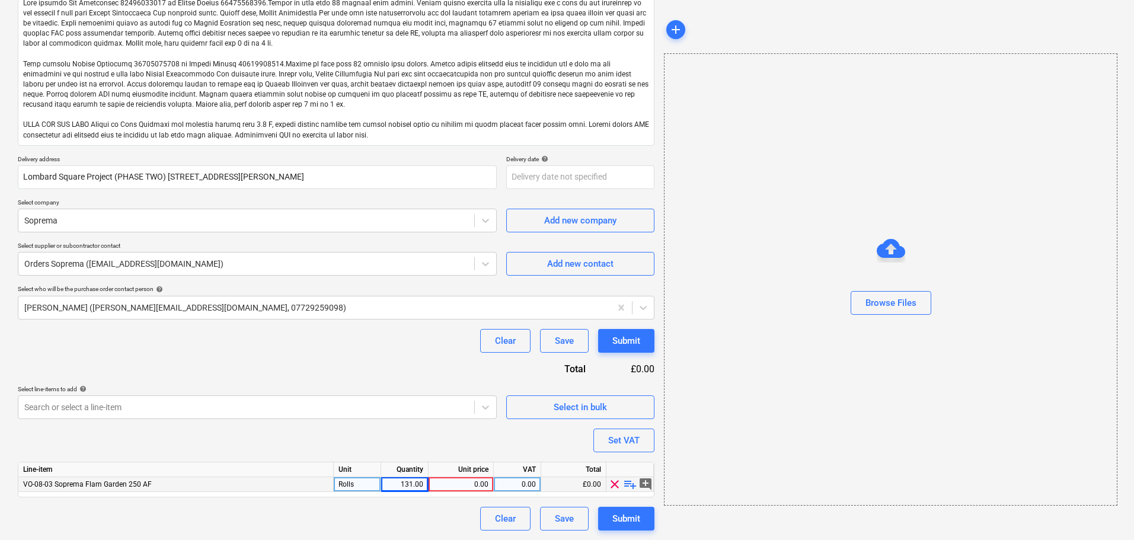
click at [443, 476] on div "Unit price" at bounding box center [460, 469] width 65 height 15
click at [442, 478] on div "0.00" at bounding box center [460, 484] width 55 height 15
type input "79.20"
click at [395, 356] on div "Purchase order name help Purchase order Purchase order reference number help 13…" at bounding box center [336, 234] width 636 height 591
click at [626, 351] on button "Submit" at bounding box center [626, 341] width 56 height 24
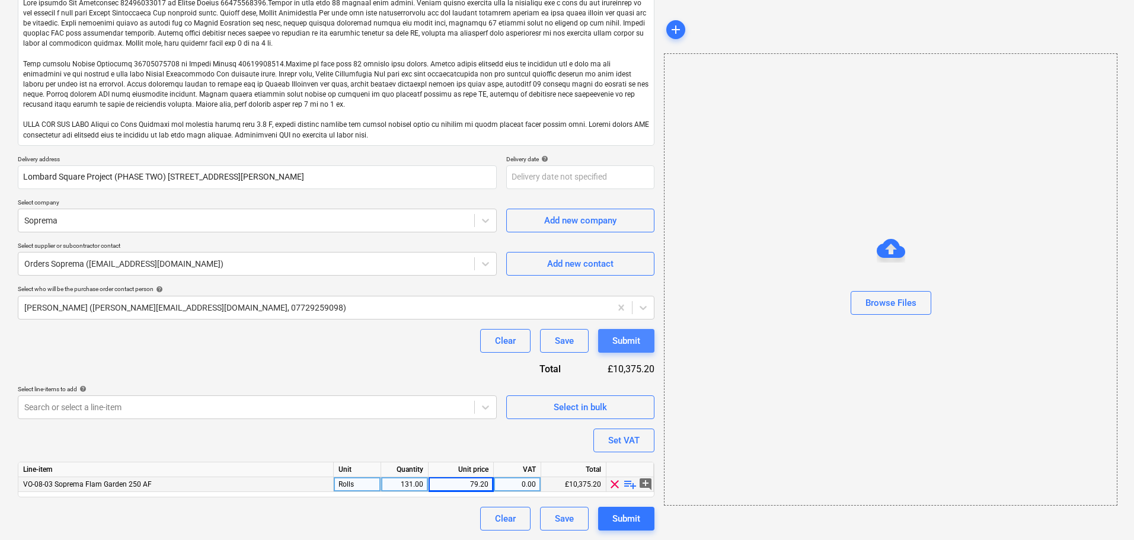
type textarea "x"
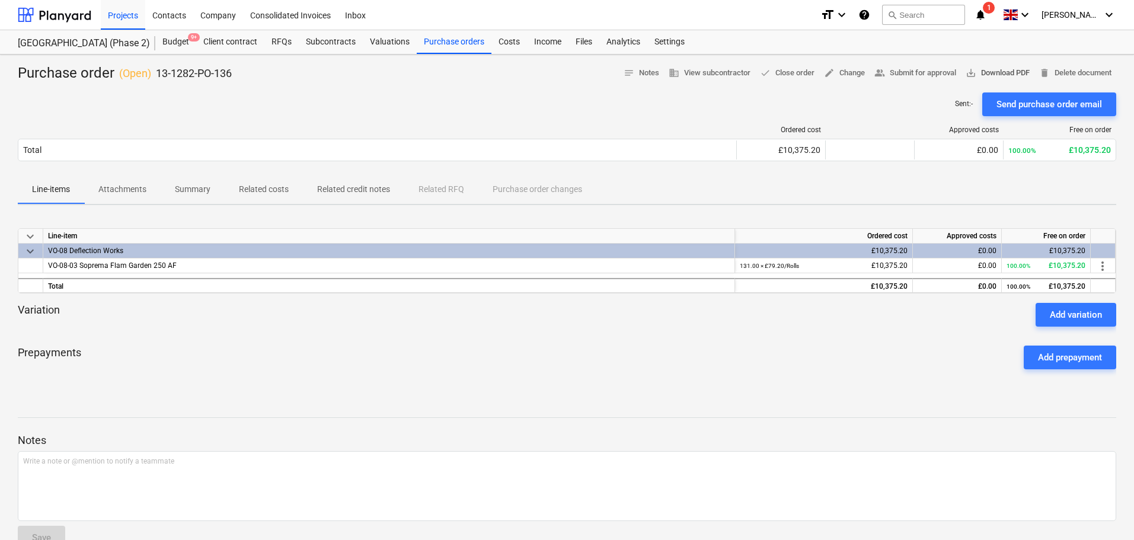
click at [991, 67] on span "save_alt Download PDF" at bounding box center [997, 73] width 64 height 14
click at [62, 13] on div at bounding box center [54, 15] width 73 height 30
